Goal: Register for event/course

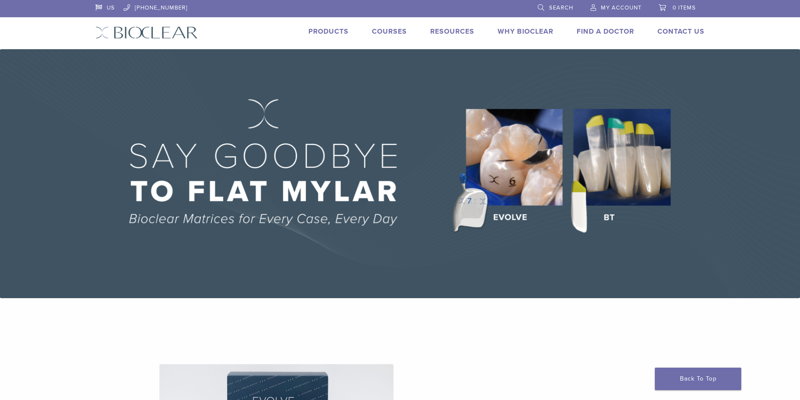
click at [748, 139] on img at bounding box center [400, 173] width 800 height 249
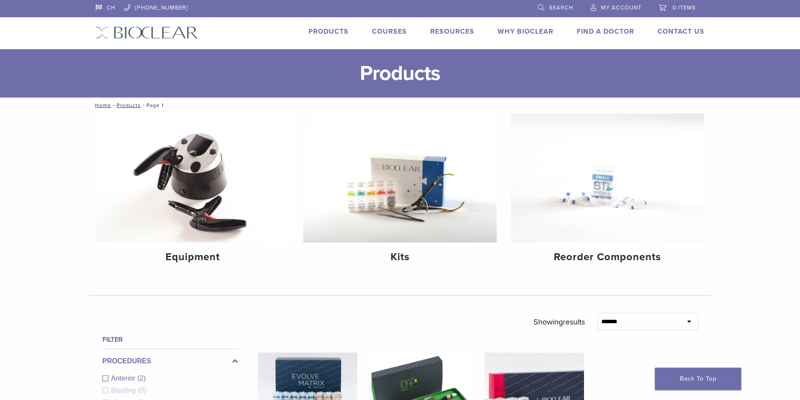
click at [386, 31] on link "Courses" at bounding box center [389, 31] width 35 height 9
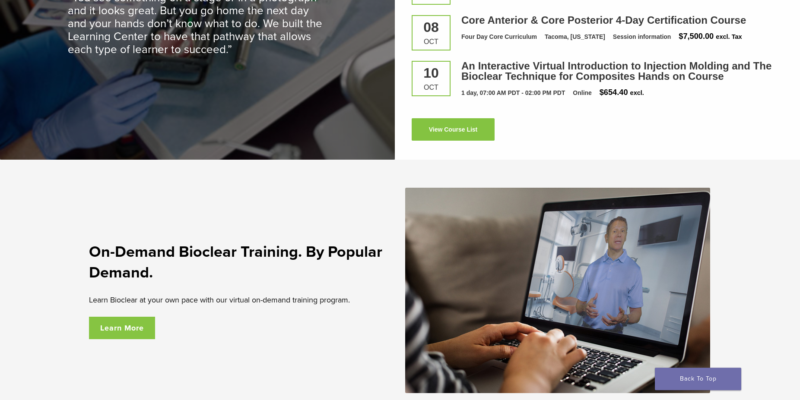
scroll to position [1306, 0]
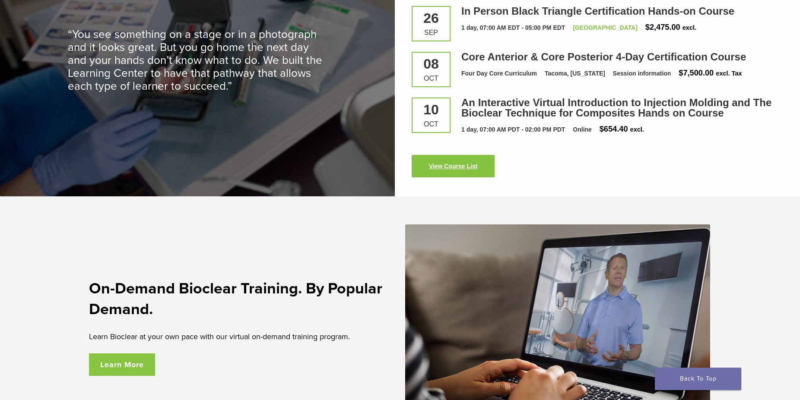
click at [451, 165] on link "View Course List" at bounding box center [453, 166] width 83 height 22
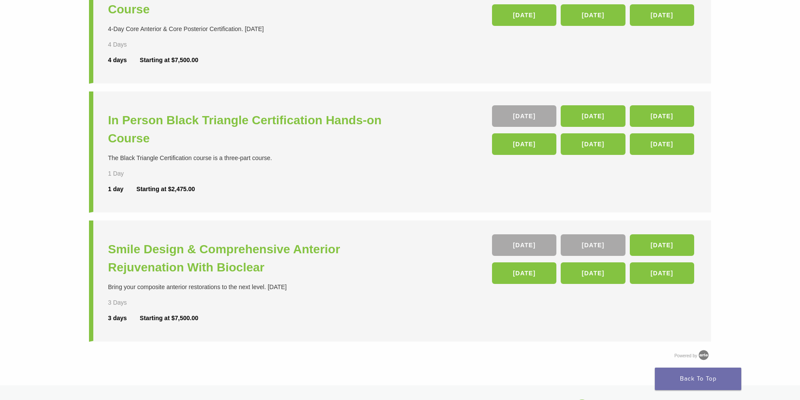
scroll to position [132, 0]
